Goal: Manage account settings

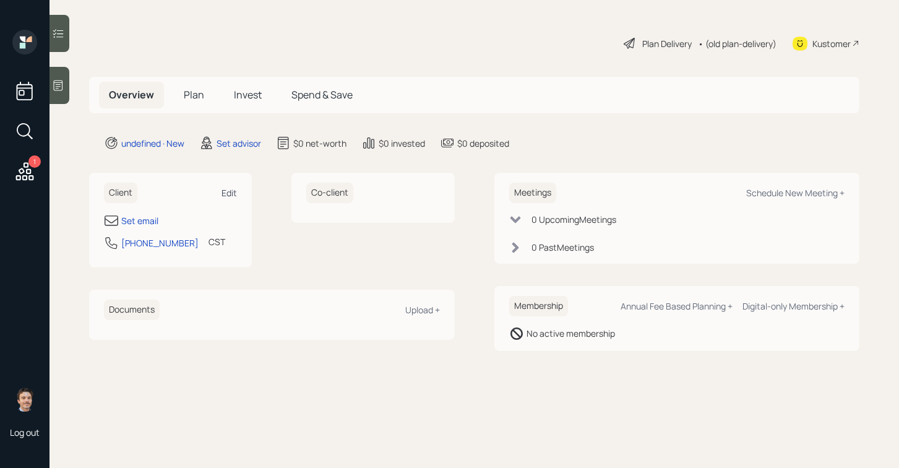
click at [227, 188] on div "Edit" at bounding box center [229, 193] width 15 height 12
select select "America/[GEOGRAPHIC_DATA]"
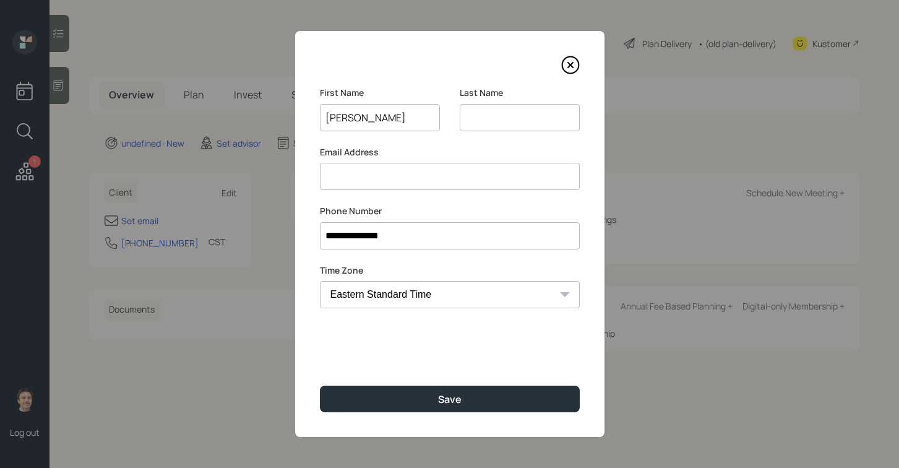
type input "[PERSON_NAME]"
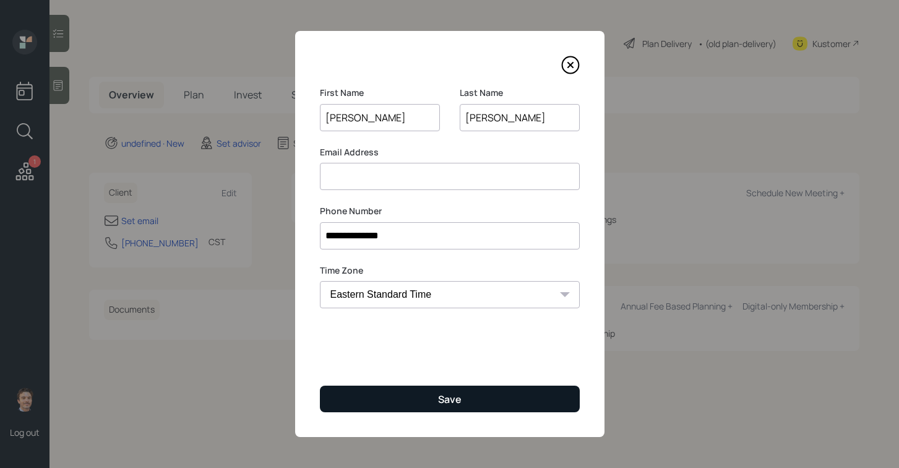
type input "Francis"
click at [467, 400] on button "Save" at bounding box center [450, 399] width 260 height 27
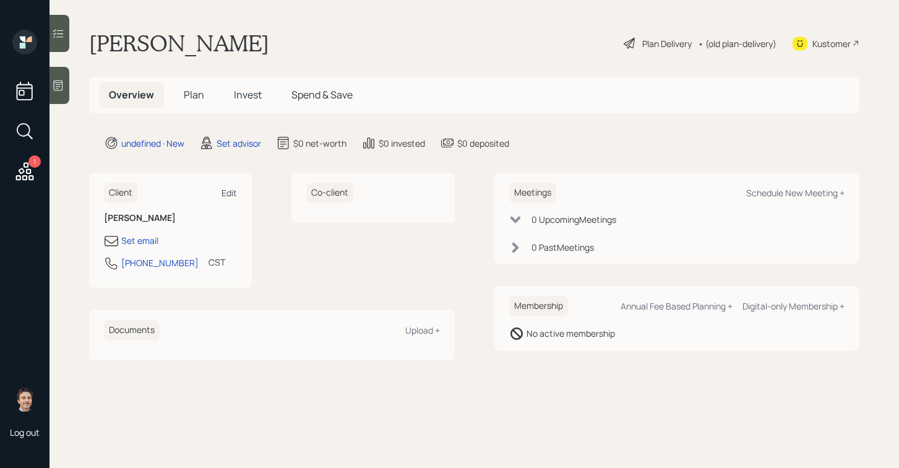
click at [225, 195] on div "Edit" at bounding box center [229, 193] width 15 height 12
select select "America/Chicago"
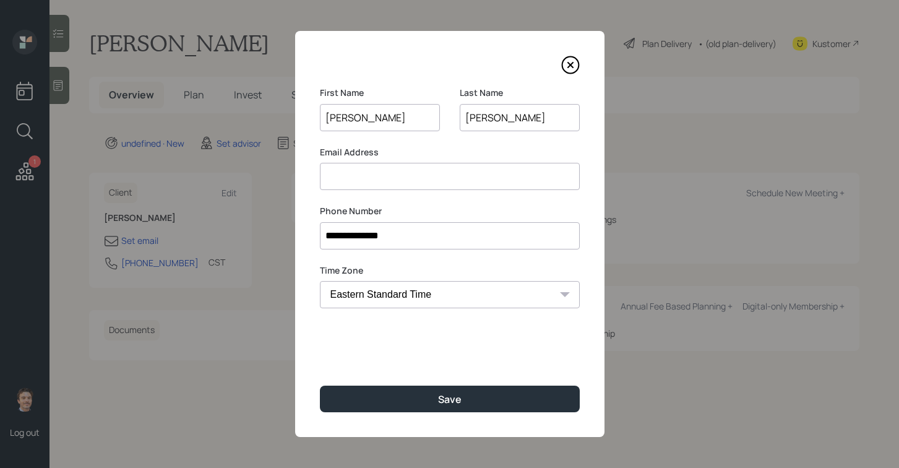
click at [336, 182] on input at bounding box center [450, 176] width 260 height 27
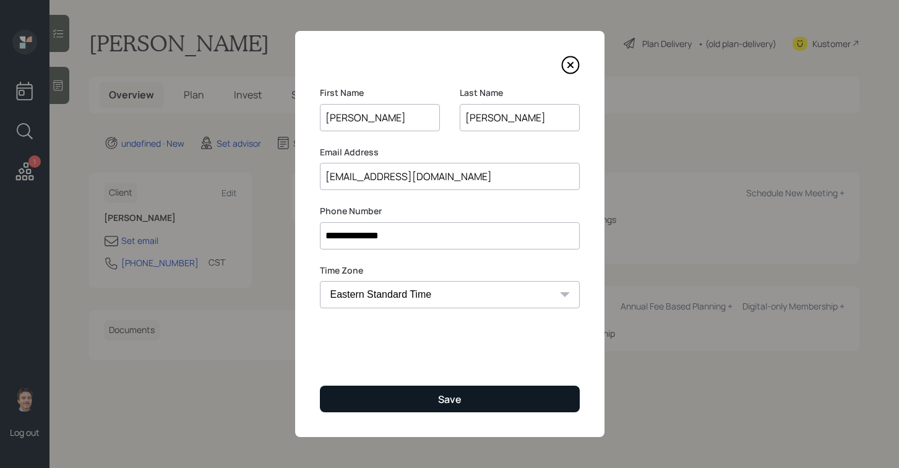
type input "[EMAIL_ADDRESS][DOMAIN_NAME]"
click at [403, 389] on button "Save" at bounding box center [450, 399] width 260 height 27
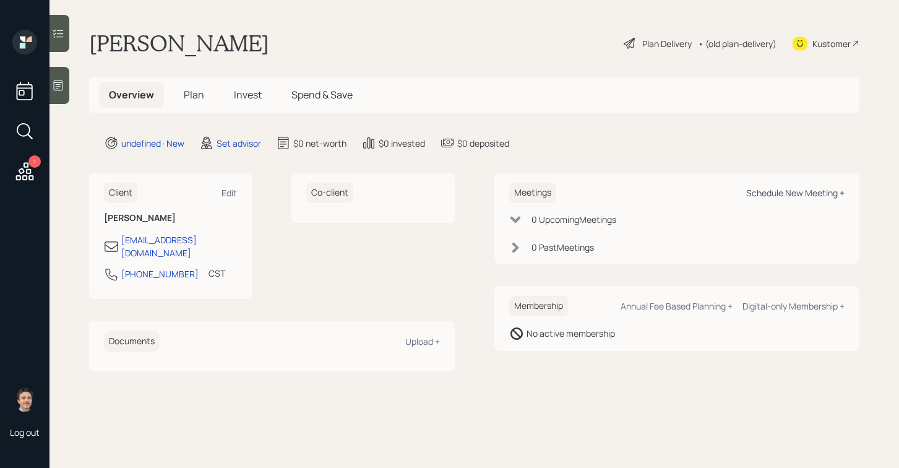
click at [767, 194] on div "Schedule New Meeting +" at bounding box center [795, 193] width 98 height 12
select select "round-robin"
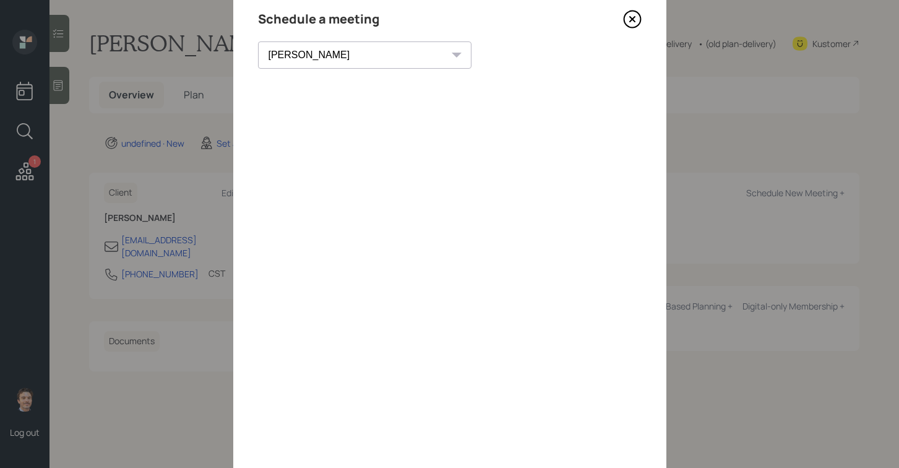
scroll to position [45, 0]
click at [631, 23] on icon at bounding box center [632, 20] width 19 height 19
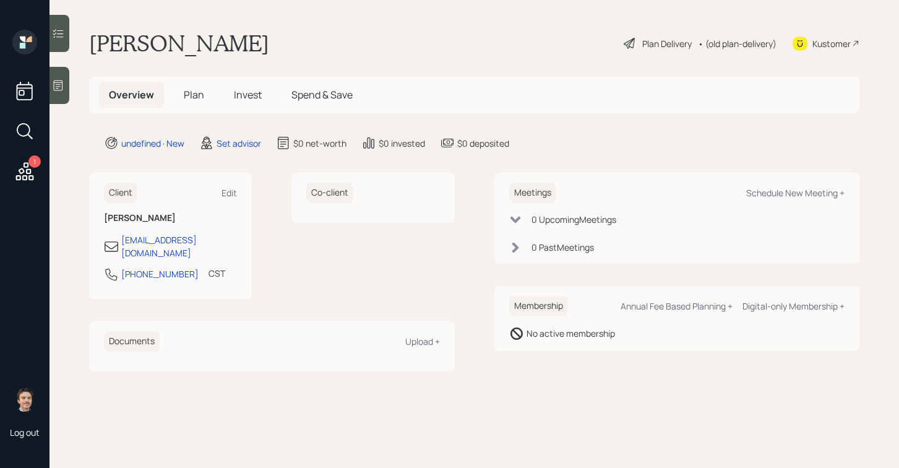
click at [63, 84] on icon at bounding box center [58, 85] width 12 height 12
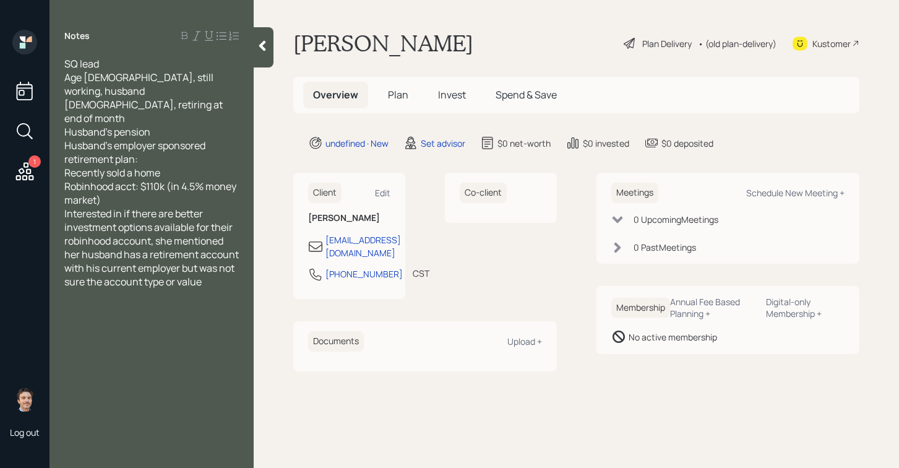
click at [162, 179] on div "Robinhood acct: $110k (in 4.5% money market)" at bounding box center [151, 192] width 175 height 27
click at [255, 45] on div at bounding box center [264, 47] width 20 height 40
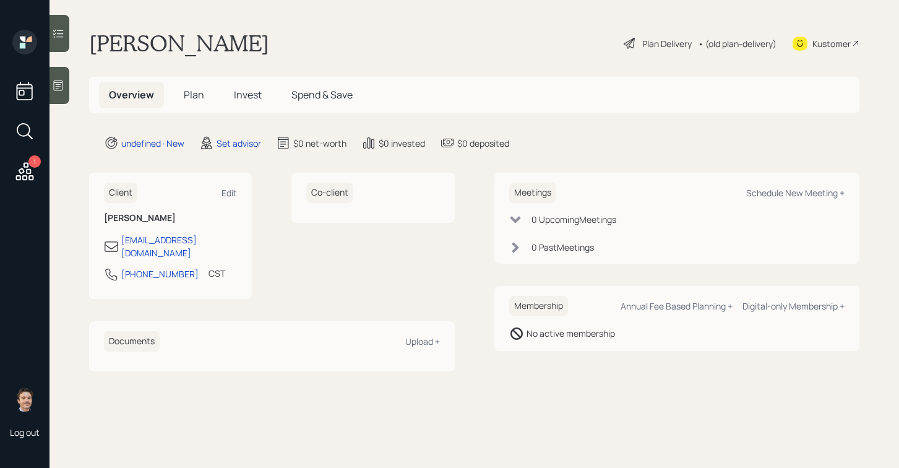
click at [59, 85] on icon at bounding box center [58, 85] width 12 height 12
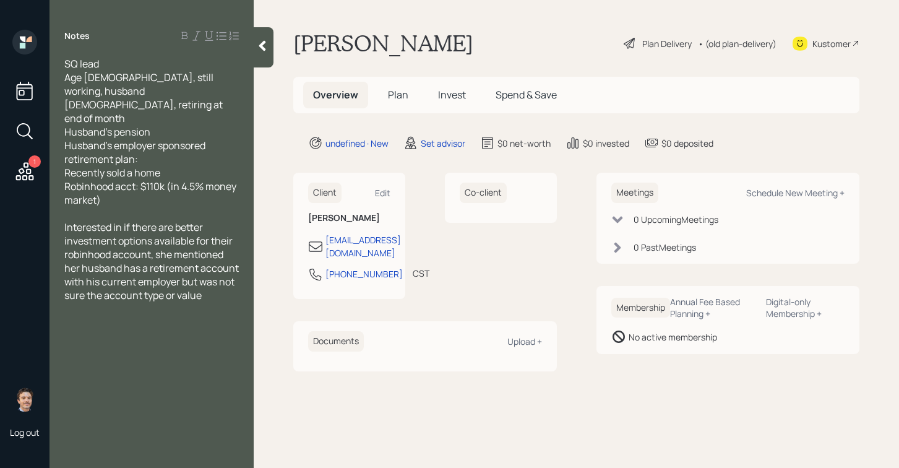
click at [264, 47] on icon at bounding box center [262, 46] width 12 height 12
